Goal: Task Accomplishment & Management: Complete application form

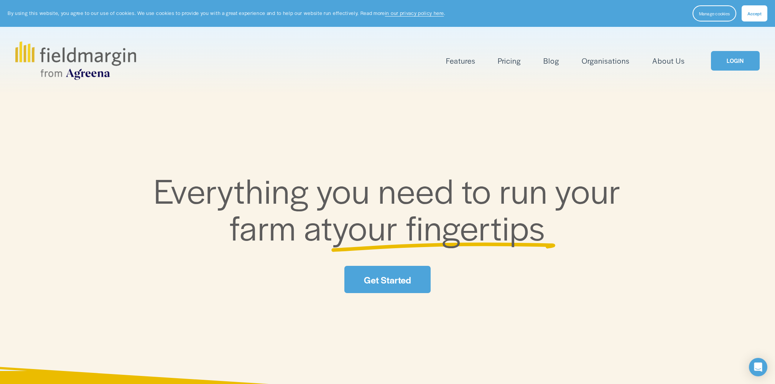
click at [394, 274] on link "Get Started" at bounding box center [387, 279] width 86 height 27
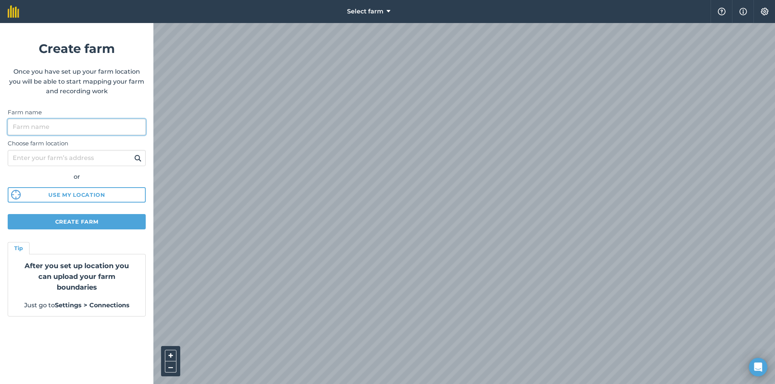
click at [47, 126] on input "Farm name" at bounding box center [77, 127] width 138 height 16
type input "coxes"
click at [48, 160] on input "Choose farm location" at bounding box center [77, 158] width 138 height 16
click at [132, 153] on button at bounding box center [138, 158] width 12 height 10
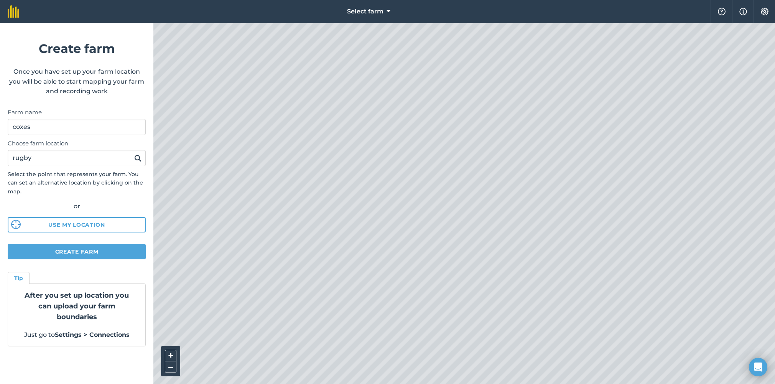
click at [284, 384] on html "Select farm Help Info Settings Create farm Once you have set up your farm locat…" at bounding box center [387, 192] width 775 height 384
drag, startPoint x: 41, startPoint y: 160, endPoint x: 59, endPoint y: 180, distance: 26.7
click at [40, 161] on input "rugby" at bounding box center [77, 158] width 138 height 16
type input "r"
type input "cv238fa"
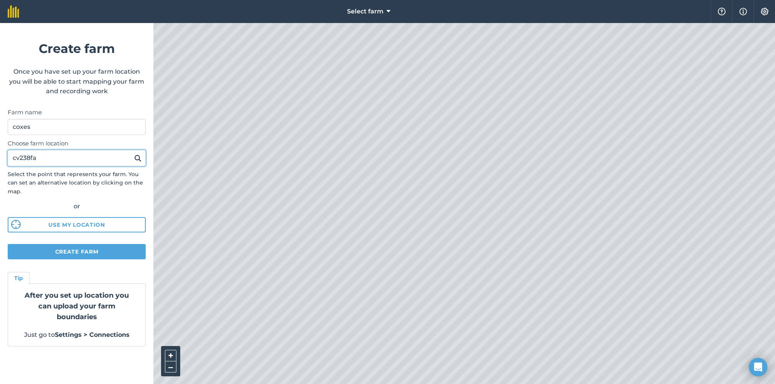
click at [132, 153] on button at bounding box center [138, 158] width 12 height 10
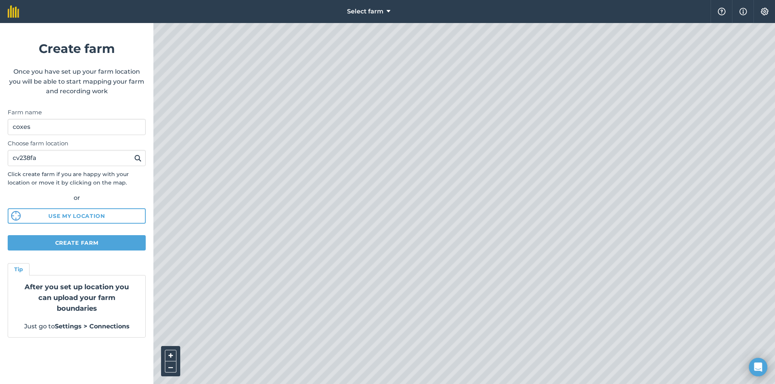
click at [596, 384] on html "Select farm Help Info Settings Create farm Once you have set up your farm locat…" at bounding box center [387, 192] width 775 height 384
drag, startPoint x: 41, startPoint y: 160, endPoint x: 31, endPoint y: 175, distance: 18.5
click at [0, 159] on form "Create farm Once you have set up your farm location you will be able to start m…" at bounding box center [76, 203] width 153 height 361
click at [119, 242] on button "Create farm" at bounding box center [77, 242] width 138 height 15
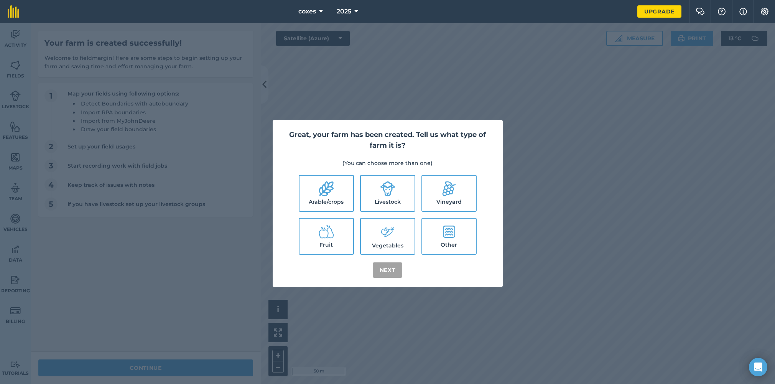
click at [328, 200] on label "Arable/crops" at bounding box center [327, 193] width 54 height 35
checkbox input "true"
click at [393, 276] on button "Next" at bounding box center [388, 269] width 30 height 15
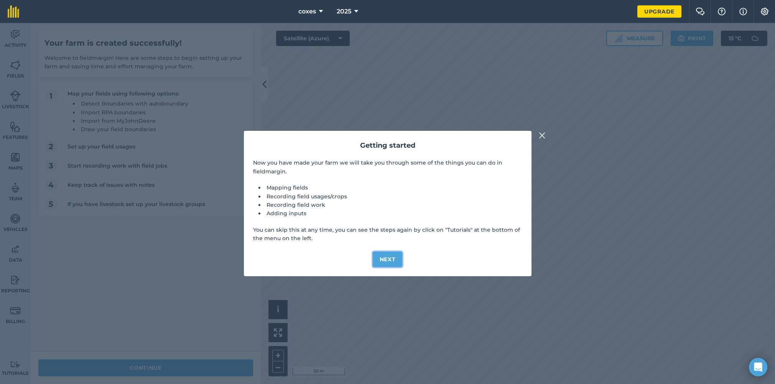
click at [384, 257] on button "Next" at bounding box center [388, 259] width 30 height 15
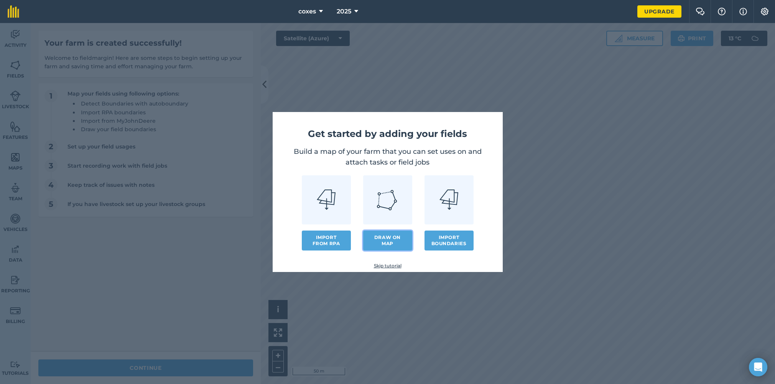
click at [390, 241] on link "Draw on map" at bounding box center [387, 240] width 49 height 20
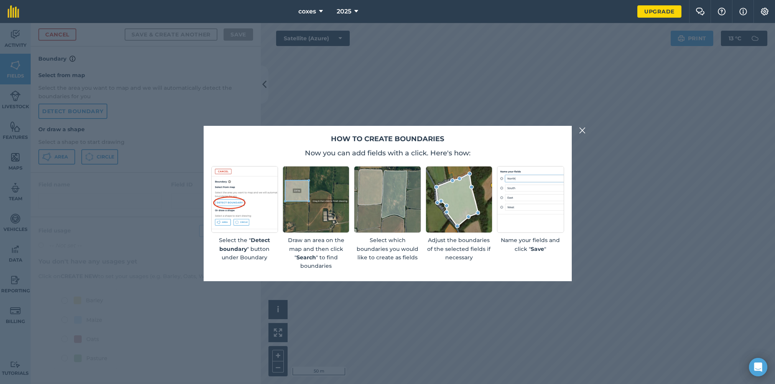
click at [584, 132] on img at bounding box center [582, 130] width 7 height 9
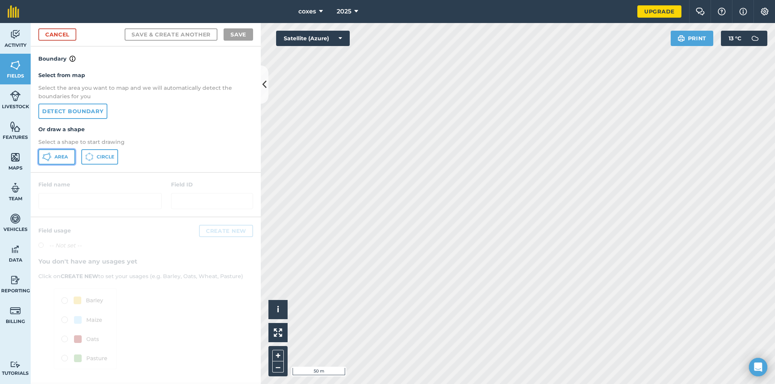
click at [44, 160] on button "Area" at bounding box center [56, 156] width 37 height 15
click at [276, 333] on img at bounding box center [278, 332] width 8 height 8
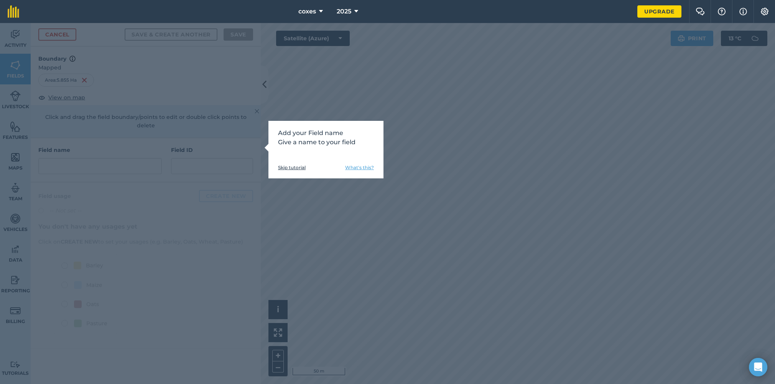
click at [296, 168] on link "Skip tutorial" at bounding box center [292, 168] width 28 height 6
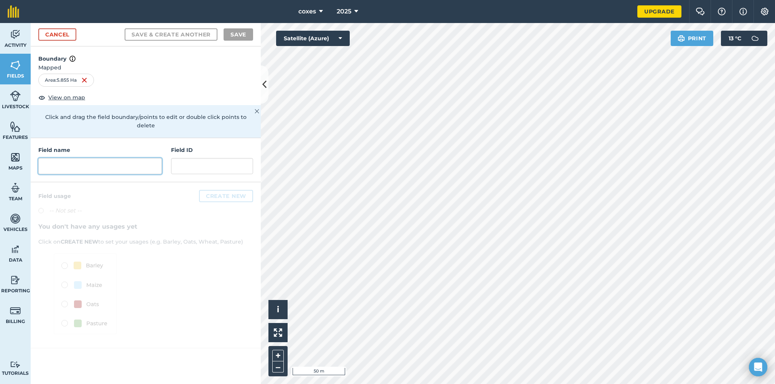
click at [92, 160] on input "text" at bounding box center [99, 166] width 123 height 16
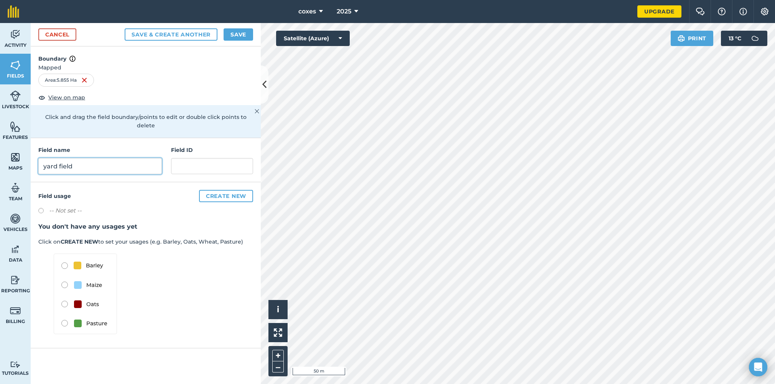
type input "yard field"
click at [214, 190] on button "Create new" at bounding box center [226, 196] width 54 height 12
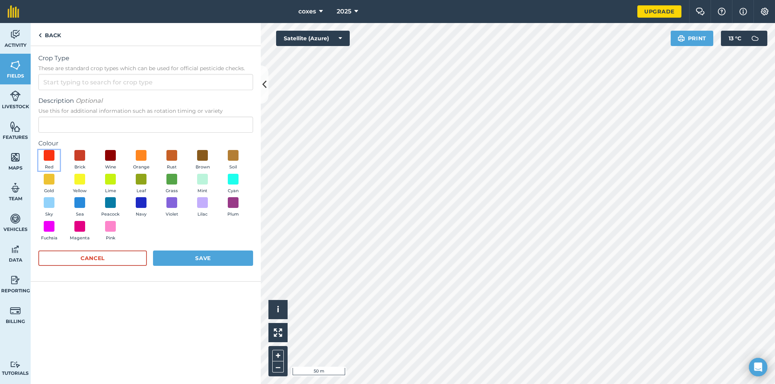
click at [55, 155] on button "Red" at bounding box center [48, 160] width 21 height 21
click at [85, 83] on input "Crop Type These are standard crop types which can be used for official pesticid…" at bounding box center [145, 82] width 215 height 16
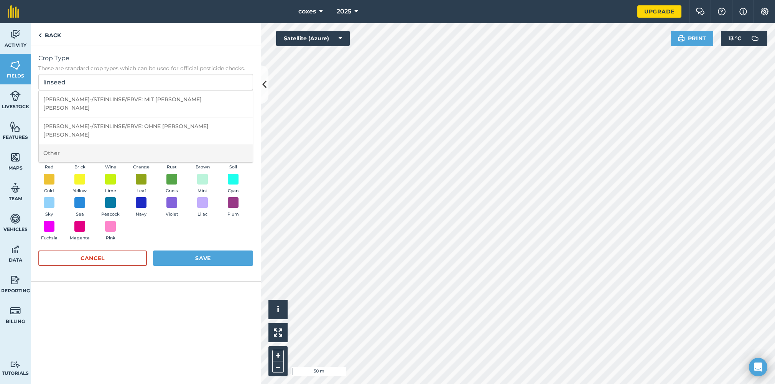
click at [59, 144] on li "Other" at bounding box center [146, 153] width 214 height 18
type input "Other"
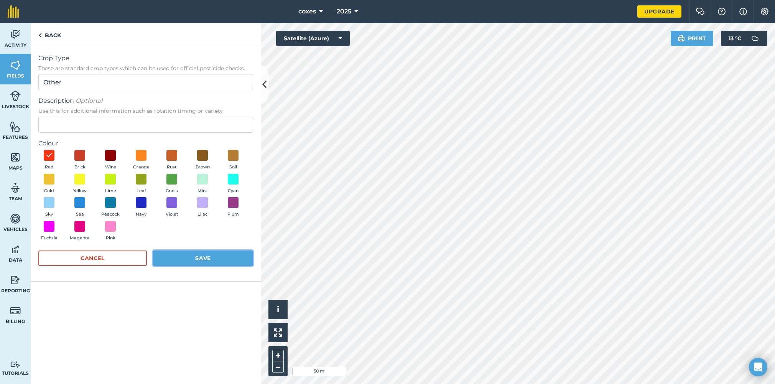
click at [208, 257] on button "Save" at bounding box center [203, 257] width 100 height 15
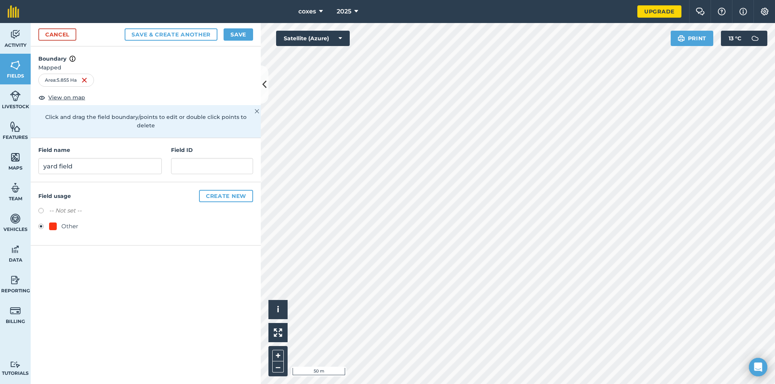
click at [64, 222] on div "Other" at bounding box center [69, 226] width 17 height 9
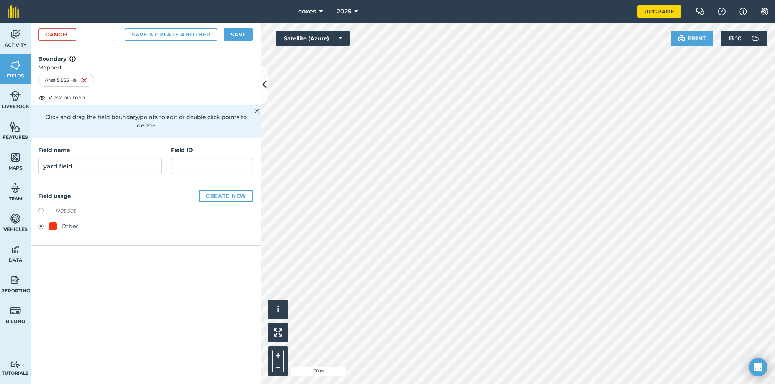
click at [49, 222] on div at bounding box center [53, 226] width 8 height 8
click at [69, 222] on div "Other" at bounding box center [69, 226] width 17 height 9
drag, startPoint x: 68, startPoint y: 216, endPoint x: 51, endPoint y: 239, distance: 28.8
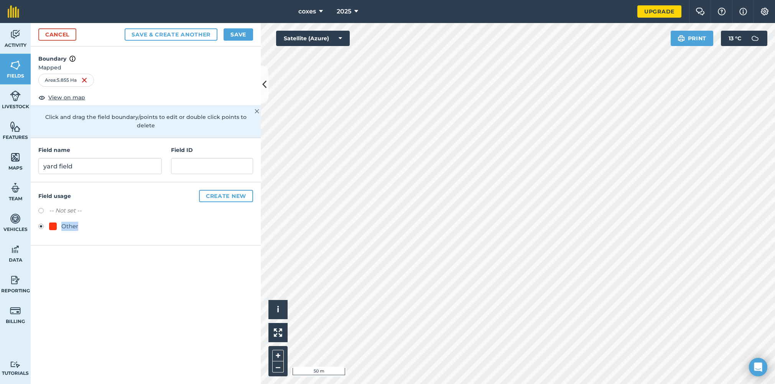
click at [51, 239] on div "Boundary Mapped Area : 5.855 Ha View on map Click and drag the field boundary/p…" at bounding box center [146, 214] width 230 height 337
click at [243, 37] on button "Save" at bounding box center [239, 34] width 30 height 12
